Goal: Transaction & Acquisition: Purchase product/service

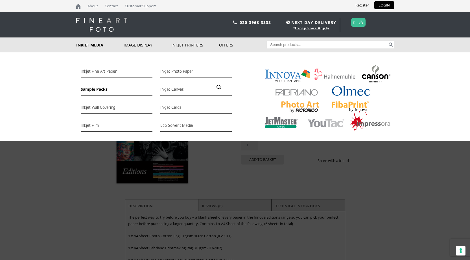
click at [97, 90] on link "Sample Packs" at bounding box center [116, 91] width 71 height 10
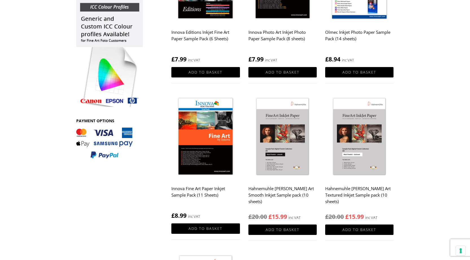
click at [193, 151] on img at bounding box center [205, 136] width 68 height 85
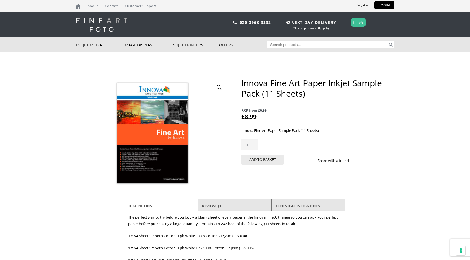
click at [256, 206] on li "Reviews (1)" at bounding box center [234, 206] width 73 height 14
click at [222, 202] on link "Reviews (1)" at bounding box center [212, 206] width 21 height 10
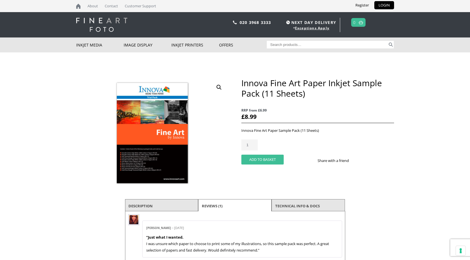
click at [273, 161] on button "Add to basket" at bounding box center [262, 160] width 42 height 10
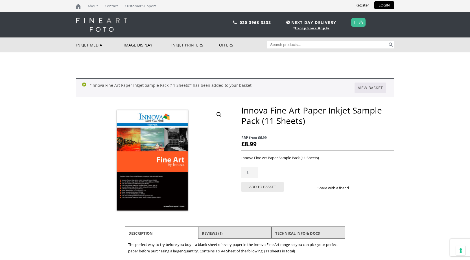
click at [287, 45] on input "Search for:" at bounding box center [327, 45] width 121 height 8
type input "innova 026"
click at [387, 41] on button "Search" at bounding box center [390, 45] width 6 height 8
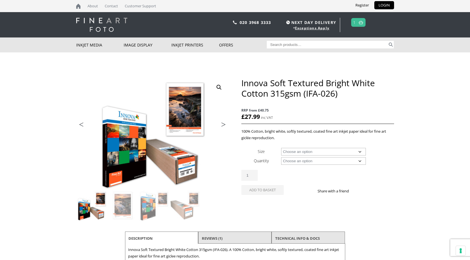
click at [318, 150] on select "Choose an option A4 Sheet A3 Sheet A3+ Sheet A2 Sheet 17" Wide Roll 24" Wide Ro…" at bounding box center [323, 152] width 85 height 8
click at [281, 148] on select "Choose an option A4 Sheet A3 Sheet A3+ Sheet A2 Sheet 17" Wide Roll 24" Wide Ro…" at bounding box center [323, 152] width 85 height 8
select select "a4-sheet"
click at [318, 160] on select "Choose an option 25 Sheets" at bounding box center [323, 161] width 85 height 8
select select "25-sheets"
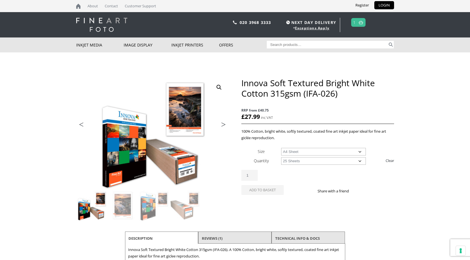
click at [281, 157] on select "Choose an option 25 Sheets" at bounding box center [323, 161] width 85 height 8
select select "a4-sheet"
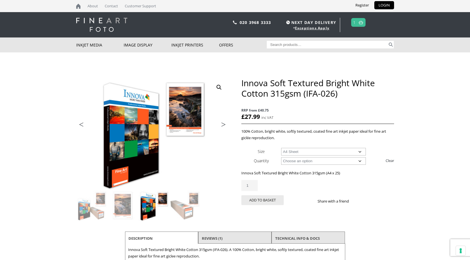
click at [315, 151] on select "Choose an option A4 Sheet A3 Sheet A3+ Sheet A2 Sheet" at bounding box center [323, 152] width 85 height 8
select select
click at [281, 148] on select "Choose an option A4 Sheet A3 Sheet A3+ Sheet A2 Sheet" at bounding box center [323, 152] width 85 height 8
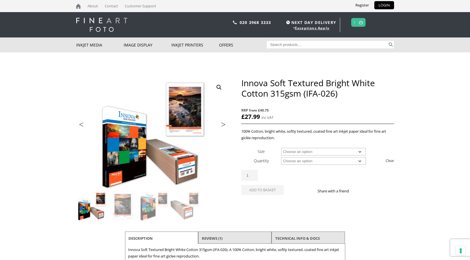
click at [300, 162] on select "Choose an option 15m 25 Sheets" at bounding box center [323, 161] width 85 height 8
select select
click at [281, 157] on select "Choose an option 15m 25 Sheets" at bounding box center [323, 161] width 85 height 8
click at [306, 151] on select "Choose an option A4 Sheet A3 Sheet A3+ Sheet A2 Sheet 17" Wide Roll 24" Wide Ro…" at bounding box center [323, 152] width 85 height 8
select select "60-wide-roll"
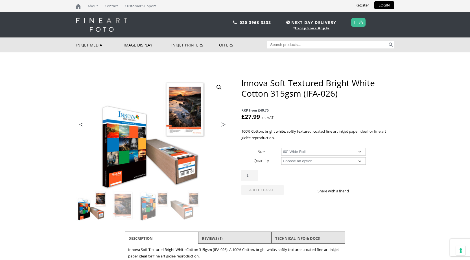
click at [281, 148] on select "Choose an option A4 Sheet A3 Sheet A3+ Sheet A2 Sheet 17" Wide Roll 24" Wide Ro…" at bounding box center [323, 152] width 85 height 8
click at [303, 163] on select "Choose an option 15m" at bounding box center [323, 161] width 85 height 8
select select "15m"
click at [281, 157] on select "Choose an option 15m" at bounding box center [323, 161] width 85 height 8
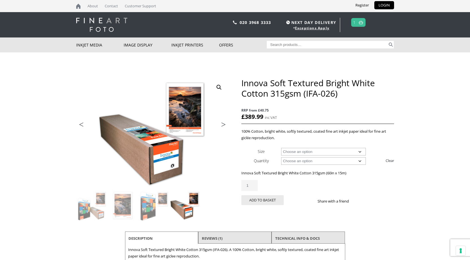
click at [309, 149] on select "Choose an option 17" Wide Roll 24" Wide Roll 36" Wide Roll 44" Wide Roll 60" Wi…" at bounding box center [323, 152] width 85 height 8
click at [281, 148] on select "Choose an option 17" Wide Roll 24" Wide Roll 36" Wide Roll 44" Wide Roll 60" Wi…" at bounding box center [323, 152] width 85 height 8
click at [302, 153] on select "Choose an option 17" Wide Roll 24" Wide Roll 36" Wide Roll 44" Wide Roll 60" Wi…" at bounding box center [323, 152] width 85 height 8
click at [281, 148] on select "Choose an option 17" Wide Roll 24" Wide Roll 36" Wide Roll 44" Wide Roll 60" Wi…" at bounding box center [323, 152] width 85 height 8
click at [302, 152] on select "Choose an option 17" Wide Roll 24" Wide Roll 36" Wide Roll 44" Wide Roll 60" Wi…" at bounding box center [323, 152] width 85 height 8
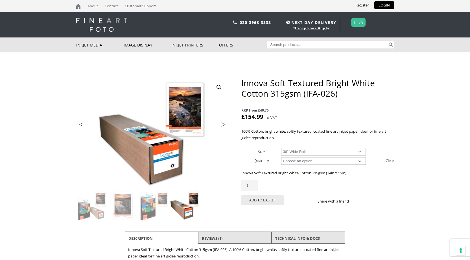
click at [281, 148] on select "Choose an option 17" Wide Roll 24" Wide Roll 36" Wide Roll 44" Wide Roll 60" Wi…" at bounding box center [323, 152] width 85 height 8
click at [303, 150] on select "Choose an option 17" Wide Roll 24" Wide Roll 36" Wide Roll 44" Wide Roll 60" Wi…" at bounding box center [323, 152] width 85 height 8
select select "60-wide-roll"
click at [281, 148] on select "Choose an option 17" Wide Roll 24" Wide Roll 36" Wide Roll 44" Wide Roll 60" Wi…" at bounding box center [323, 152] width 85 height 8
click at [301, 151] on select "Choose an option 17" Wide Roll 24" Wide Roll 36" Wide Roll 44" Wide Roll 60" Wi…" at bounding box center [323, 152] width 85 height 8
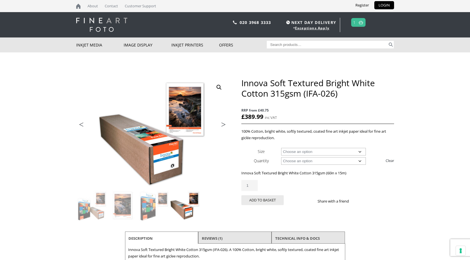
select select
click at [281, 148] on select "Choose an option 17" Wide Roll 24" Wide Roll 36" Wide Roll 44" Wide Roll 60" Wi…" at bounding box center [323, 152] width 85 height 8
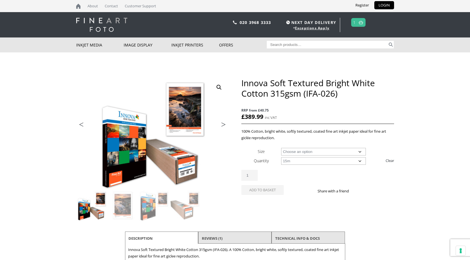
click at [298, 151] on select "Choose an option 17" Wide Roll 24" Wide Roll 36" Wide Roll 44" Wide Roll 60" Wi…" at bounding box center [323, 152] width 85 height 8
click at [305, 151] on select "Choose an option 17" Wide Roll 24" Wide Roll 36" Wide Roll 44" Wide Roll 60" Wi…" at bounding box center [323, 152] width 85 height 8
click at [304, 163] on select "Choose an option 15m 25 Sheets" at bounding box center [323, 161] width 85 height 8
select select "25-sheets"
click at [281, 157] on select "Choose an option 15m 25 Sheets" at bounding box center [323, 161] width 85 height 8
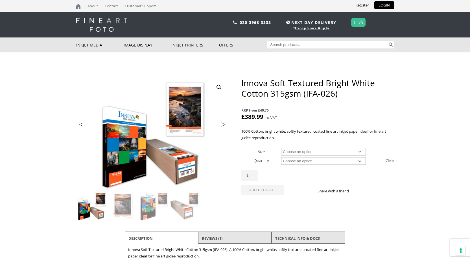
click at [294, 153] on select "Choose an option A4 Sheet A3 Sheet A3+ Sheet A2 Sheet" at bounding box center [323, 152] width 85 height 8
click at [281, 148] on select "Choose an option A4 Sheet A3 Sheet A3+ Sheet A2 Sheet" at bounding box center [323, 152] width 85 height 8
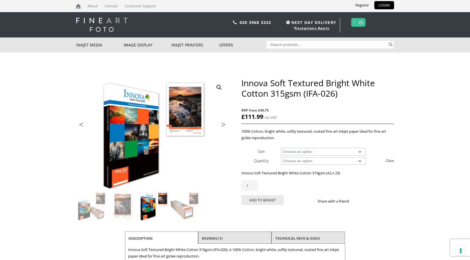
click at [323, 151] on select "Choose an option A4 Sheet A3 Sheet A3+ Sheet A2 Sheet" at bounding box center [323, 152] width 85 height 8
click at [281, 148] on select "Choose an option A4 Sheet A3 Sheet A3+ Sheet A2 Sheet" at bounding box center [323, 152] width 85 height 8
select select "a4-sheet"
click at [310, 160] on select "Choose an option 25 Sheets" at bounding box center [323, 161] width 85 height 8
click at [408, 132] on body "NEXT DAY DELIVERY * Exceptions Apply About Contact Customer Support Register LO…" at bounding box center [235, 130] width 470 height 260
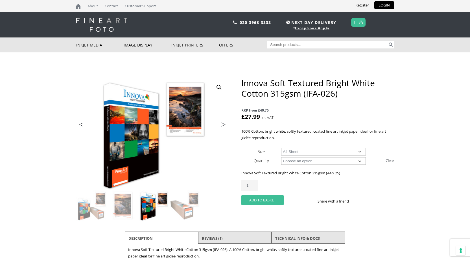
click at [268, 201] on button "Add to basket" at bounding box center [262, 200] width 42 height 10
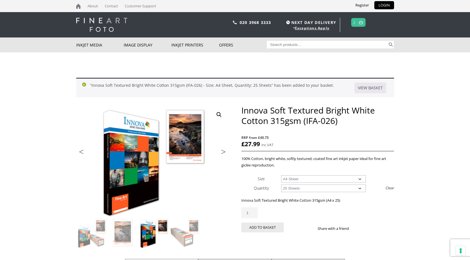
click at [362, 23] on img at bounding box center [360, 23] width 4 height 4
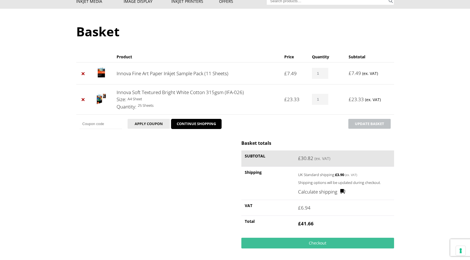
scroll to position [56, 0]
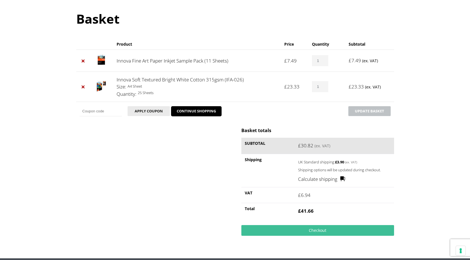
click at [301, 196] on bdi "£ 6.94" at bounding box center [304, 195] width 12 height 6
click at [83, 61] on link "×" at bounding box center [83, 60] width 7 height 7
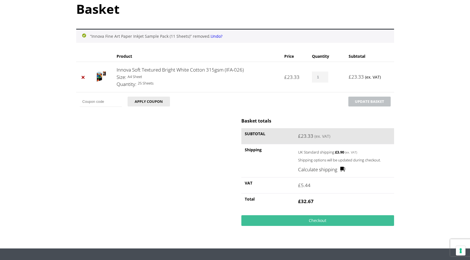
scroll to position [67, 0]
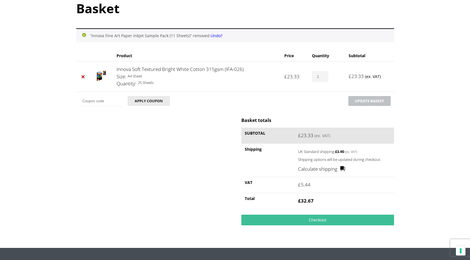
click at [316, 76] on input "1" at bounding box center [320, 76] width 16 height 11
type input "2"
click at [323, 76] on input "2" at bounding box center [320, 76] width 16 height 11
click at [378, 98] on button "Update basket" at bounding box center [369, 101] width 42 height 10
click at [320, 76] on input "2" at bounding box center [320, 76] width 16 height 11
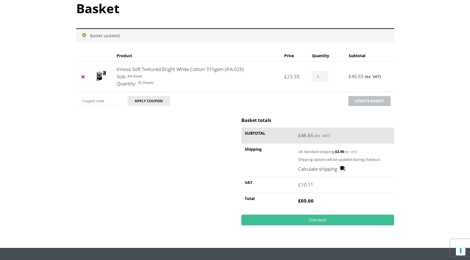
type input "1"
click at [324, 78] on input "1" at bounding box center [320, 76] width 16 height 11
click at [356, 101] on button "Update basket" at bounding box center [369, 101] width 42 height 10
type input "2"
click at [324, 75] on input "2" at bounding box center [320, 76] width 16 height 11
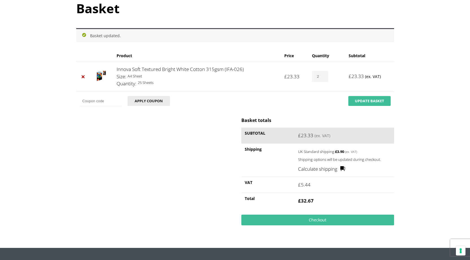
click at [359, 98] on button "Update basket" at bounding box center [369, 101] width 42 height 10
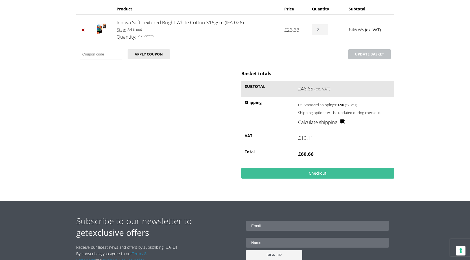
scroll to position [82, 0]
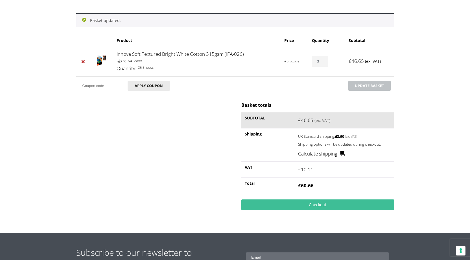
type input "3"
click at [323, 60] on input "3" at bounding box center [320, 61] width 16 height 11
click at [365, 87] on button "Update basket" at bounding box center [369, 86] width 42 height 10
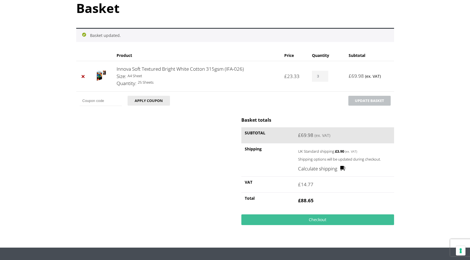
scroll to position [67, 0]
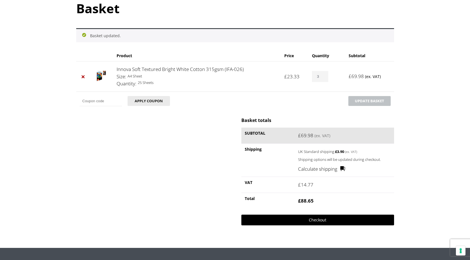
click at [348, 220] on link "Checkout" at bounding box center [317, 220] width 152 height 11
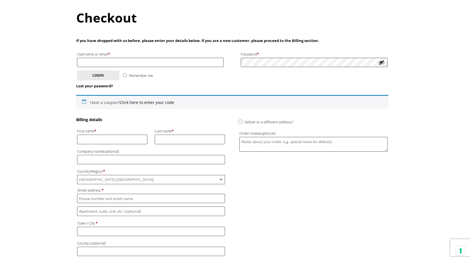
scroll to position [28, 0]
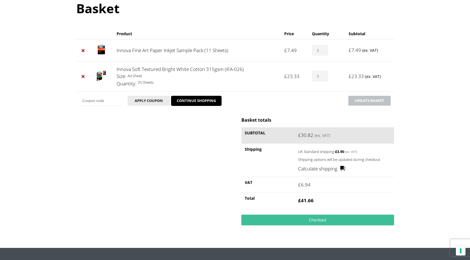
scroll to position [10, 0]
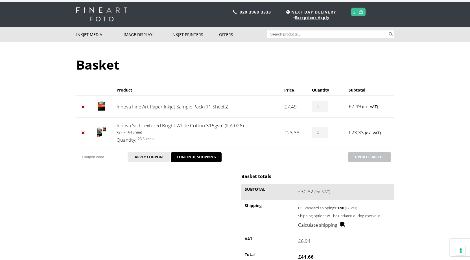
click at [104, 129] on img at bounding box center [101, 131] width 9 height 11
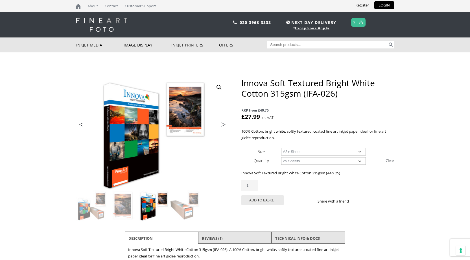
click at [281, 148] on select "Choose an option A4 Sheet A3 Sheet A3+ Sheet A2 Sheet" at bounding box center [323, 152] width 85 height 8
click at [303, 154] on select "Choose an option A4 Sheet A3 Sheet A3+ Sheet A2 Sheet" at bounding box center [323, 152] width 85 height 8
click at [281, 148] on select "Choose an option A4 Sheet A3 Sheet A3+ Sheet A2 Sheet" at bounding box center [323, 152] width 85 height 8
click at [300, 151] on select "Choose an option A4 Sheet A3 Sheet A3+ Sheet A2 Sheet" at bounding box center [323, 152] width 85 height 8
select select "a2-sheet"
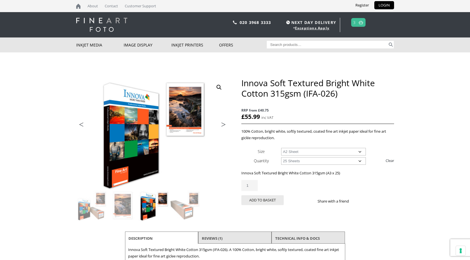
click at [281, 148] on select "Choose an option A4 Sheet A3 Sheet A3+ Sheet A2 Sheet" at bounding box center [323, 152] width 85 height 8
click at [261, 201] on button "Add to basket" at bounding box center [262, 200] width 42 height 10
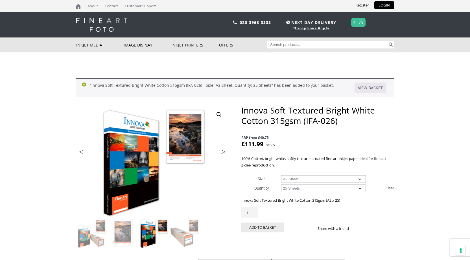
click at [360, 24] on img at bounding box center [360, 23] width 4 height 4
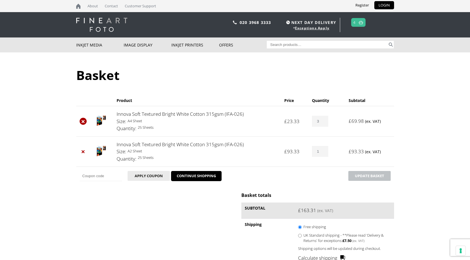
click at [81, 118] on link "×" at bounding box center [83, 121] width 7 height 7
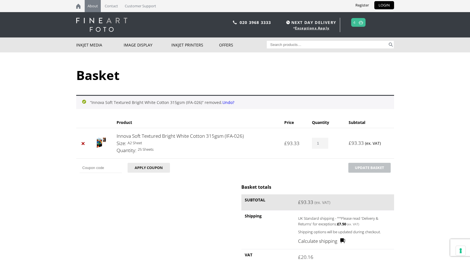
click at [92, 7] on link "About" at bounding box center [93, 6] width 16 height 12
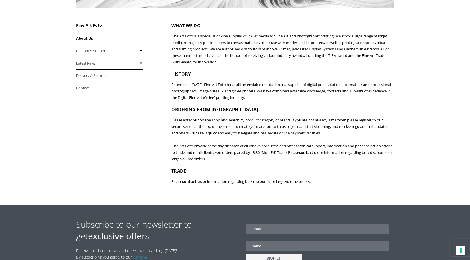
scroll to position [141, 0]
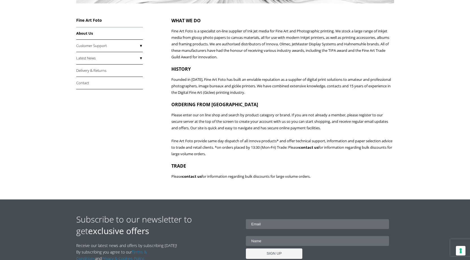
click at [214, 176] on p "Please contact us for information regarding bulk discounts for large volume ord…" at bounding box center [282, 176] width 222 height 6
click at [206, 120] on p "Please enter our on line shop and search by product category or brand. If you a…" at bounding box center [282, 134] width 222 height 45
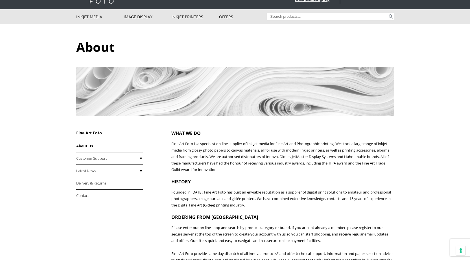
scroll to position [0, 0]
